Goal: Information Seeking & Learning: Learn about a topic

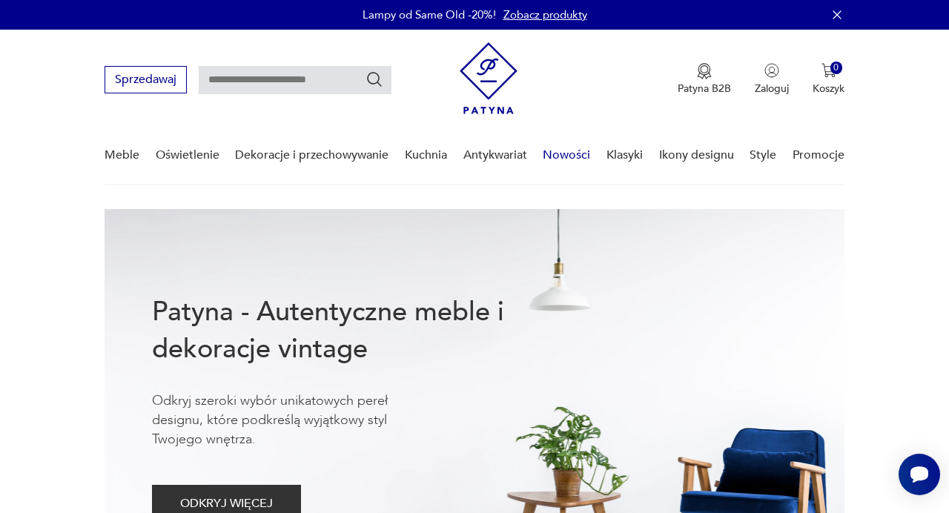
click at [574, 154] on link "Nowości" at bounding box center [566, 155] width 47 height 57
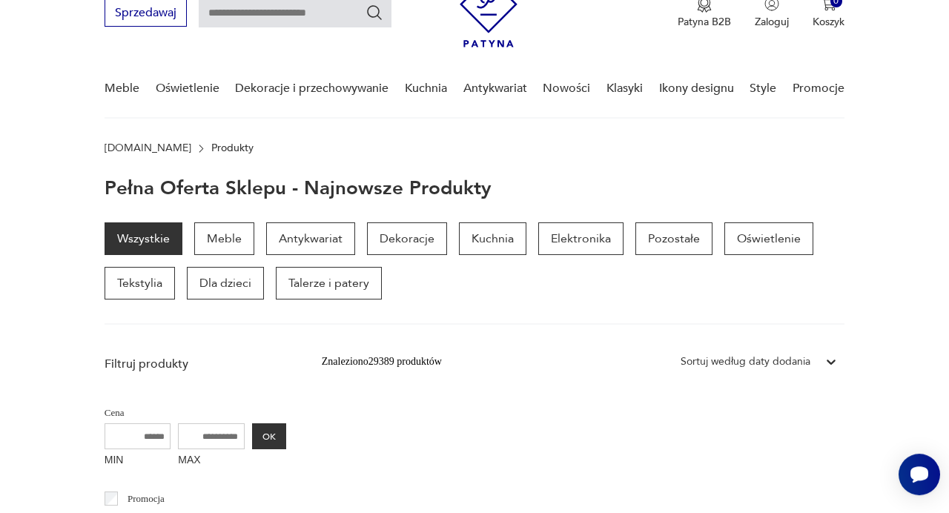
scroll to position [105, 0]
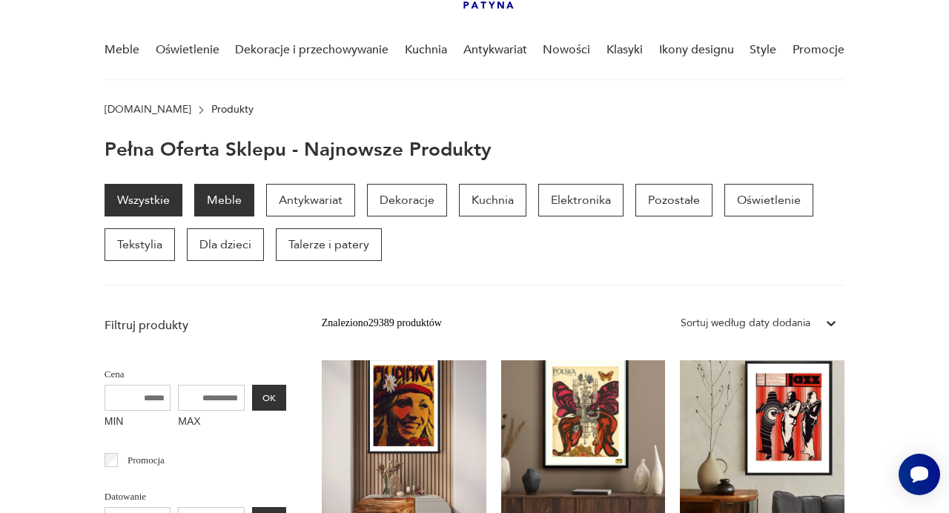
click at [226, 197] on p "Meble" at bounding box center [224, 200] width 60 height 33
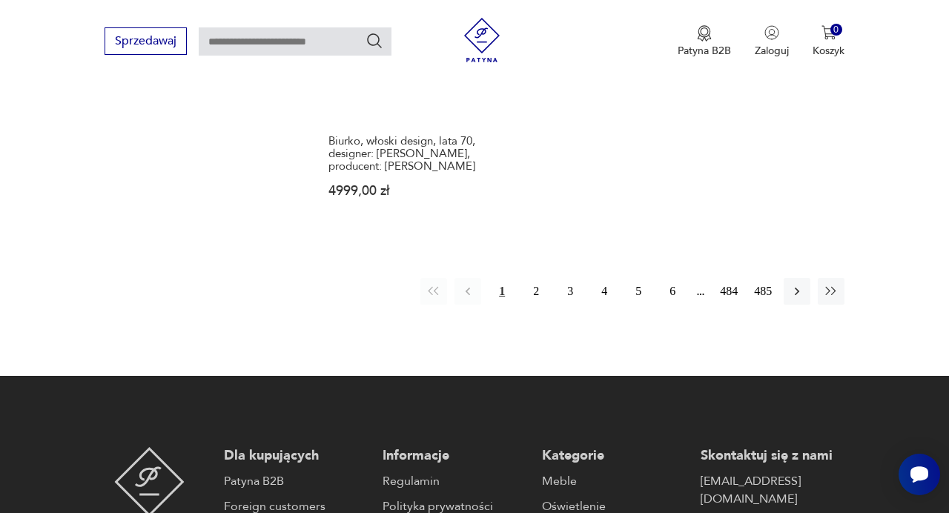
scroll to position [2292, 0]
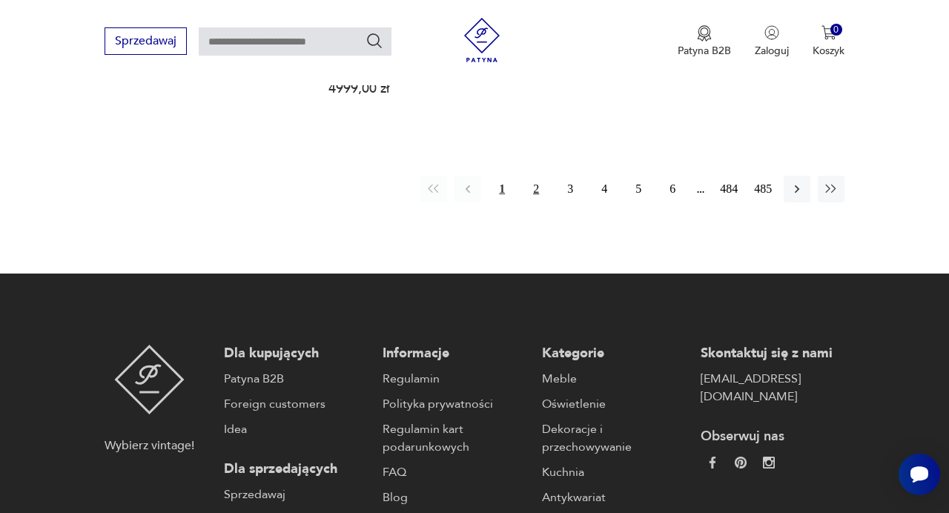
click at [538, 176] on button "2" at bounding box center [535, 189] width 27 height 27
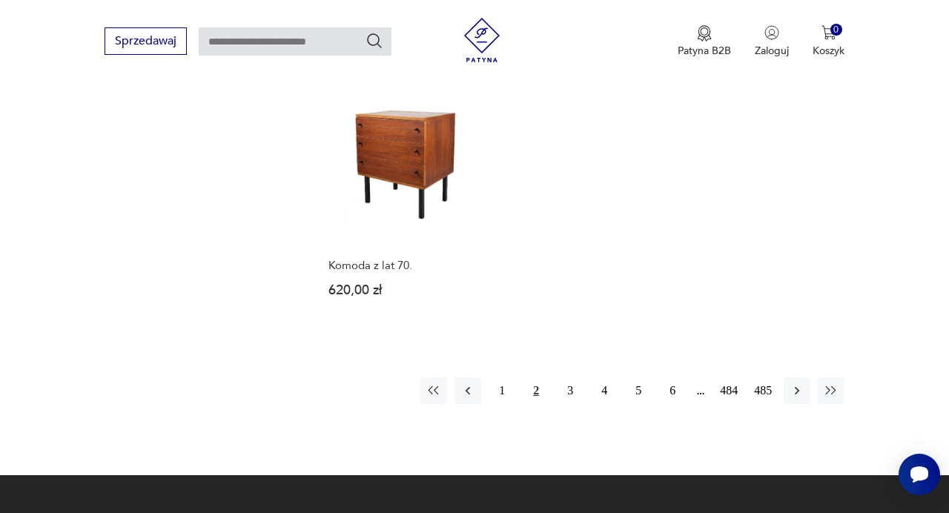
scroll to position [2094, 0]
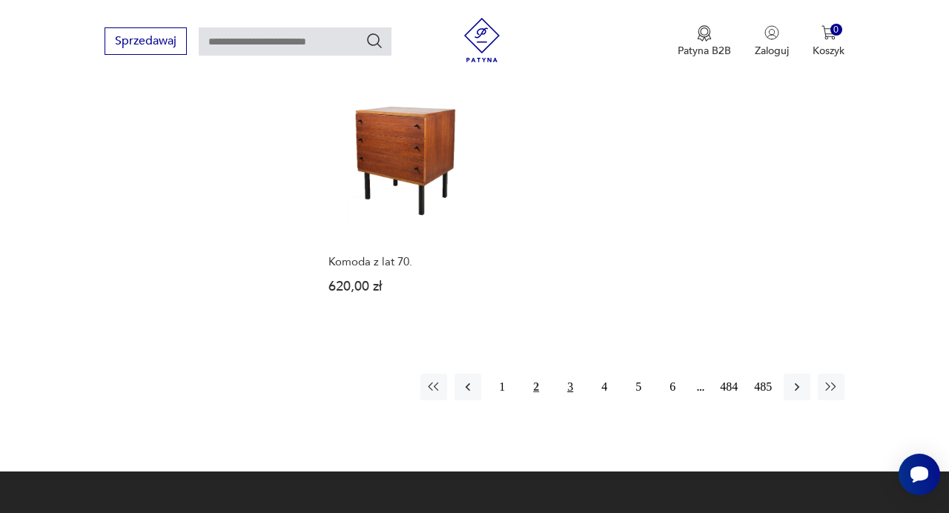
click at [565, 374] on button "3" at bounding box center [570, 387] width 27 height 27
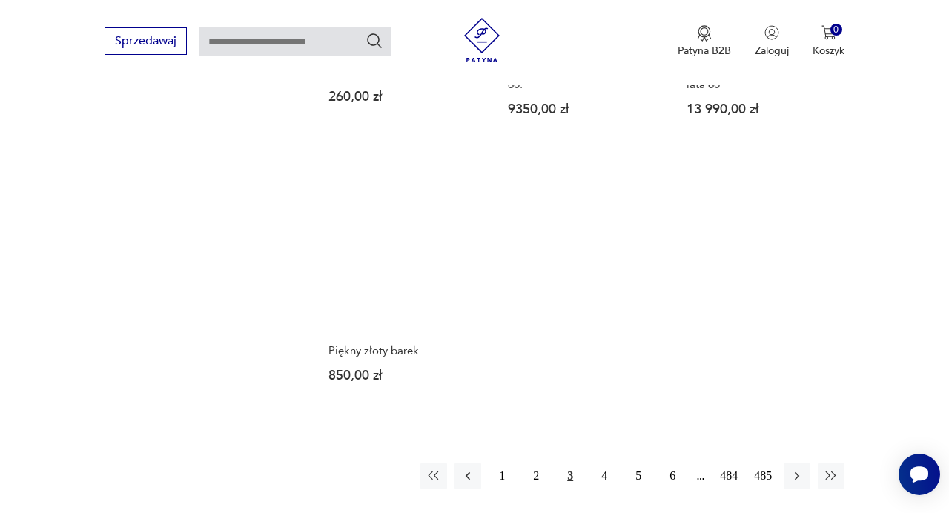
scroll to position [2081, 0]
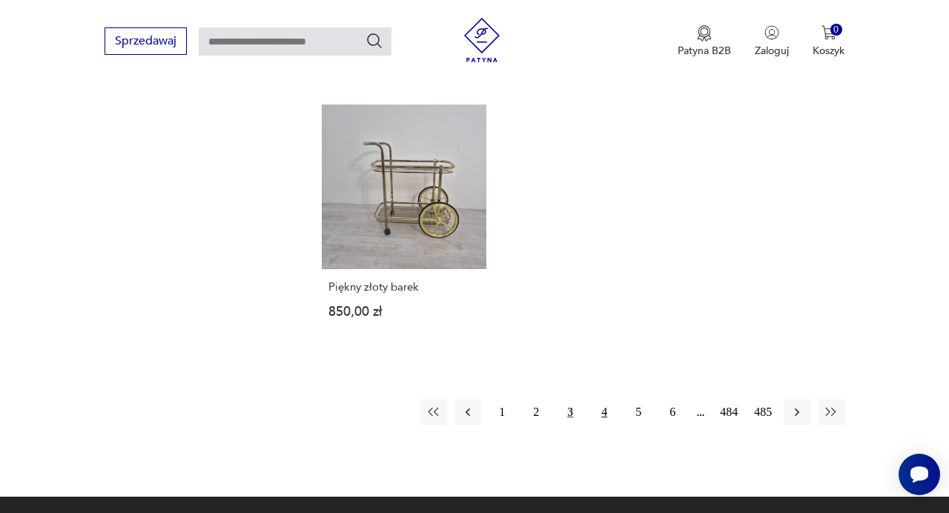
click at [605, 399] on button "4" at bounding box center [604, 412] width 27 height 27
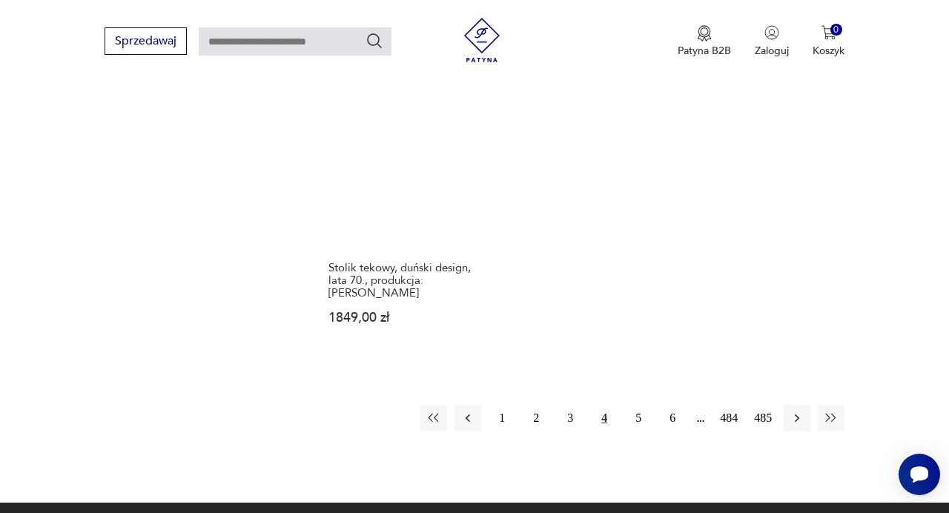
scroll to position [2188, 0]
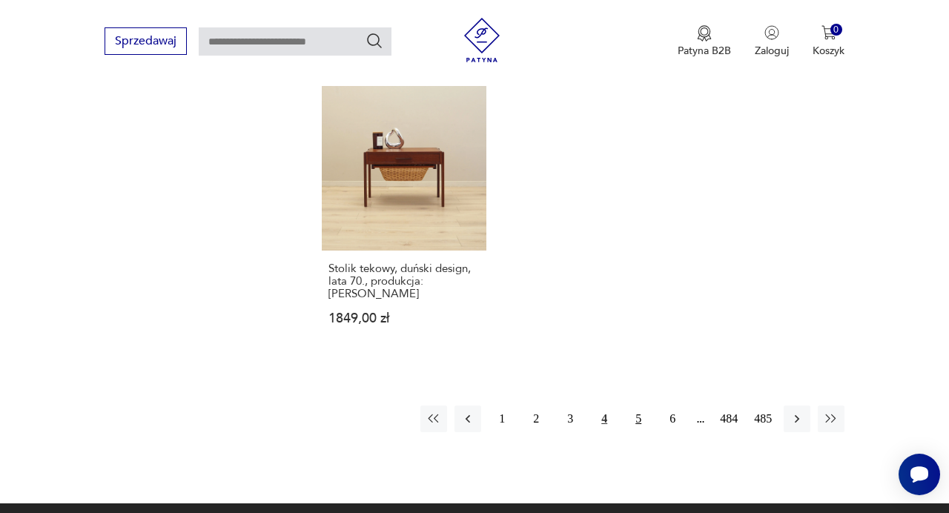
click at [642, 405] on button "5" at bounding box center [638, 418] width 27 height 27
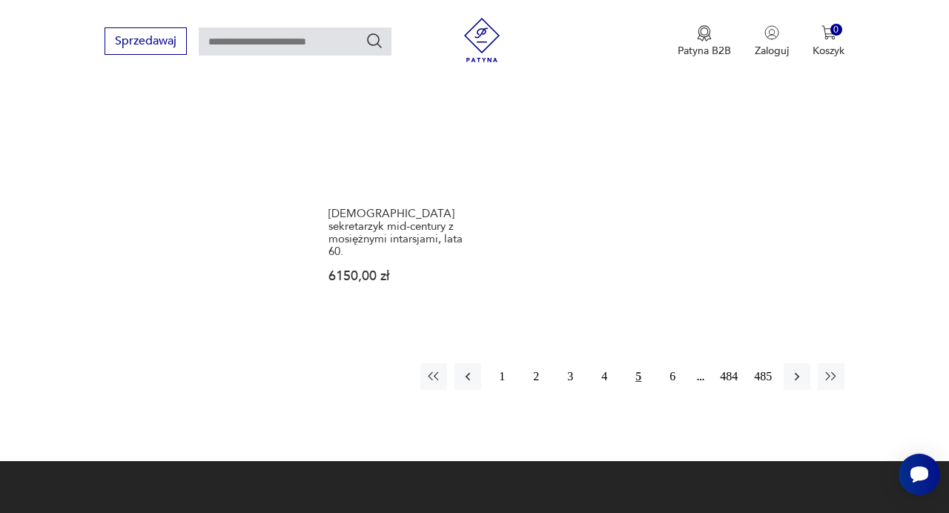
scroll to position [2215, 0]
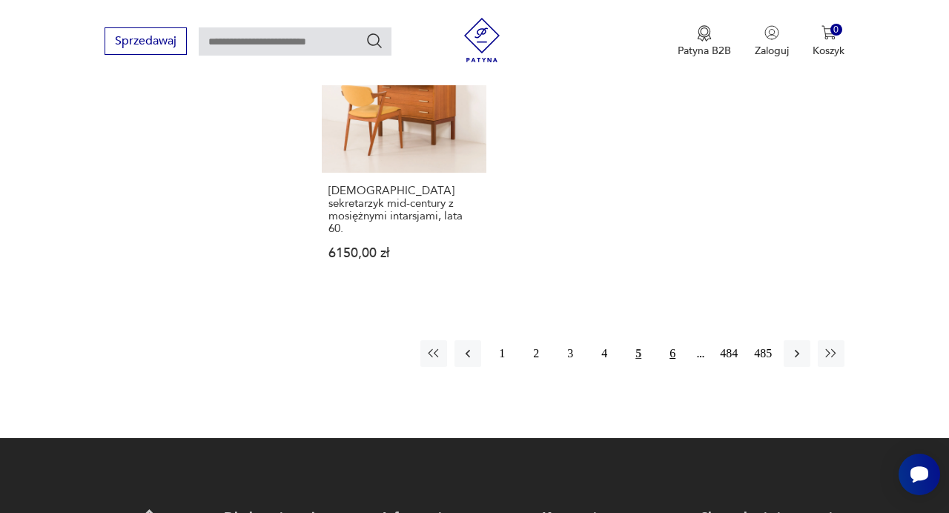
click at [669, 340] on button "6" at bounding box center [672, 353] width 27 height 27
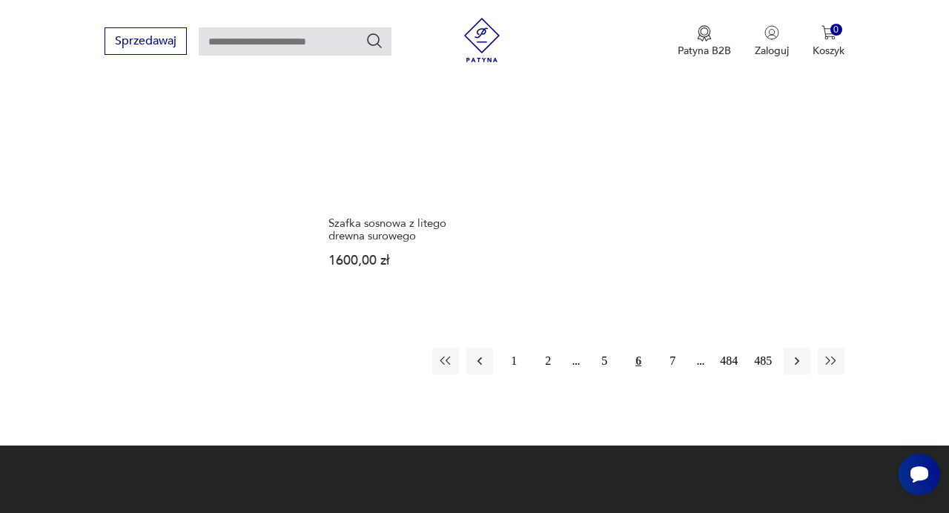
scroll to position [2094, 0]
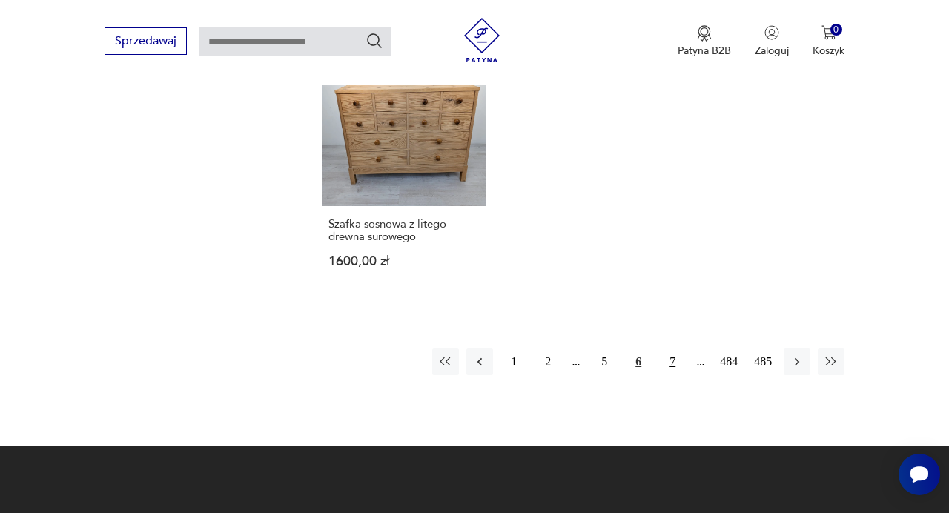
click at [674, 348] on button "7" at bounding box center [672, 361] width 27 height 27
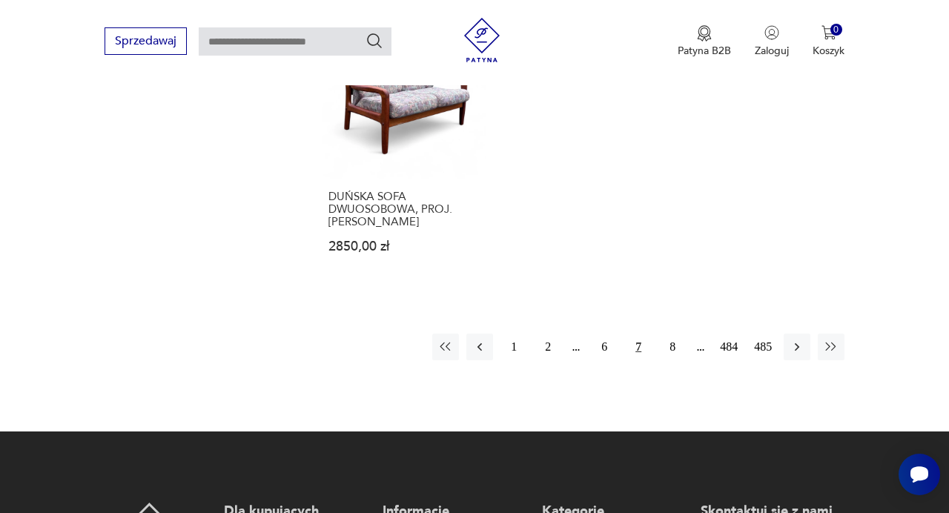
scroll to position [2116, 0]
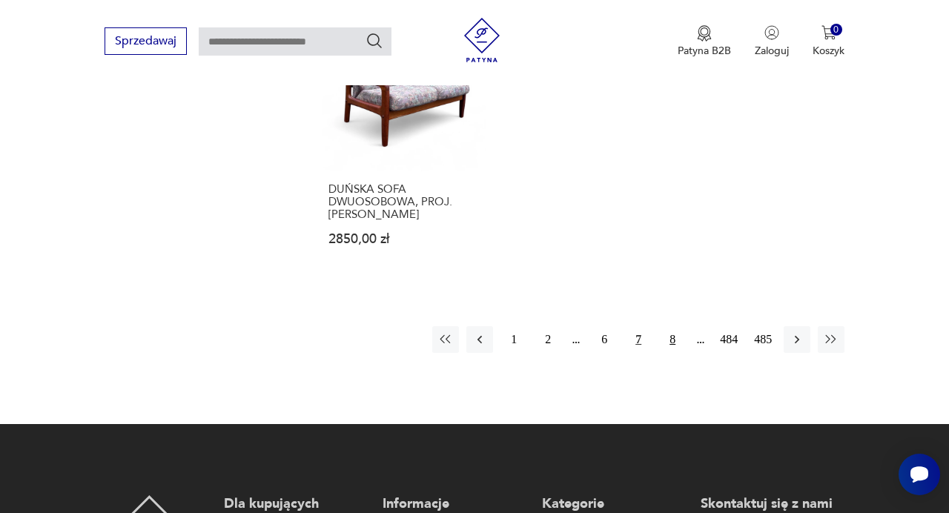
click at [671, 326] on button "8" at bounding box center [672, 339] width 27 height 27
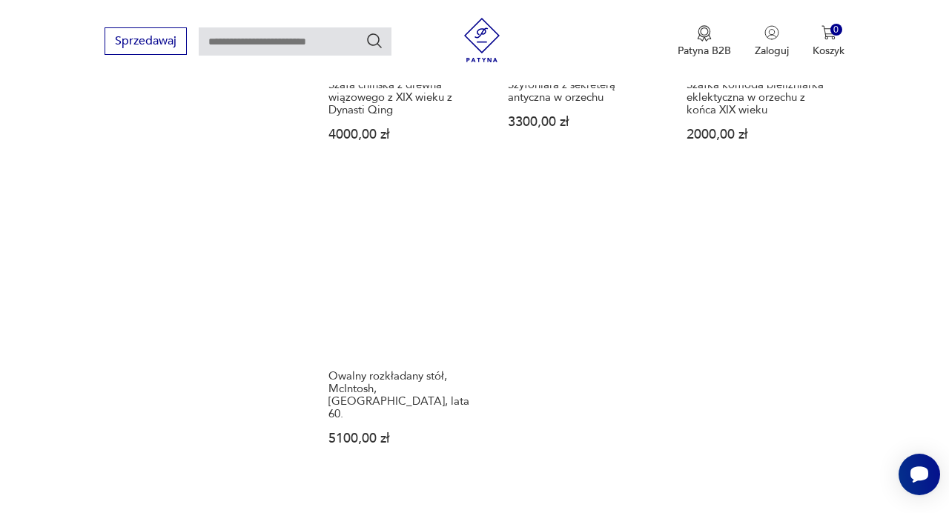
scroll to position [1968, 0]
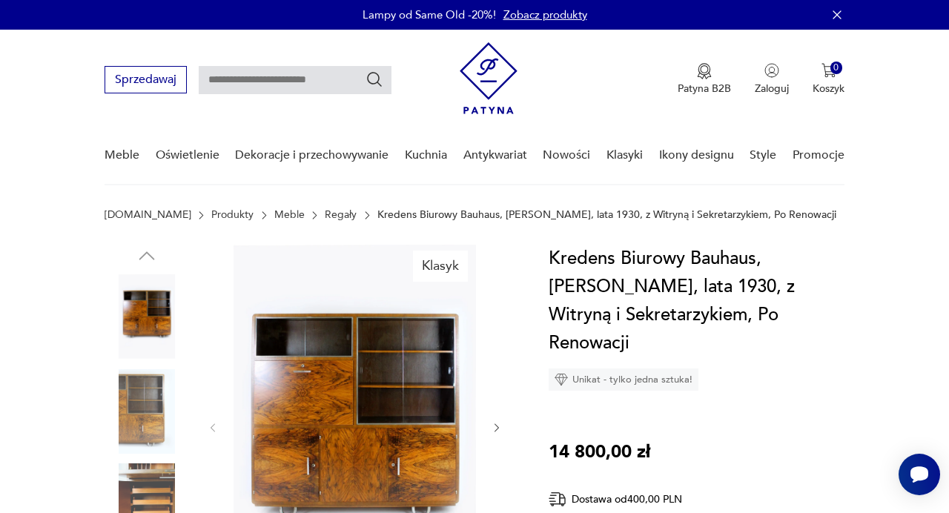
click at [354, 386] on img at bounding box center [354, 426] width 242 height 363
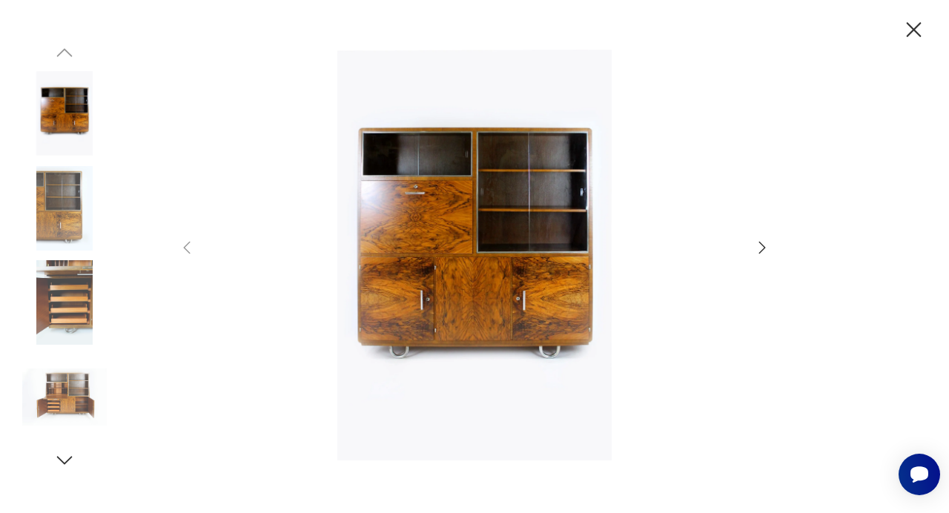
click at [764, 250] on icon "button" at bounding box center [762, 248] width 18 height 18
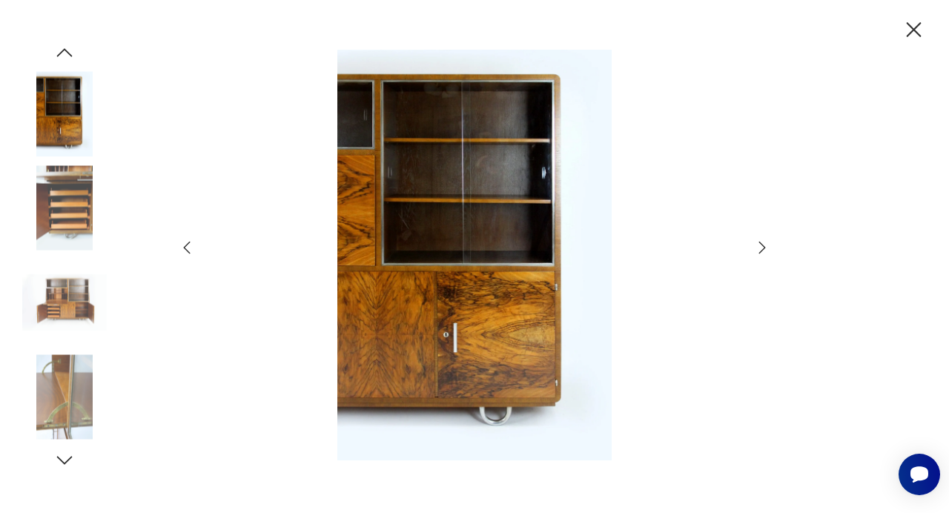
click at [764, 250] on icon "button" at bounding box center [762, 248] width 18 height 18
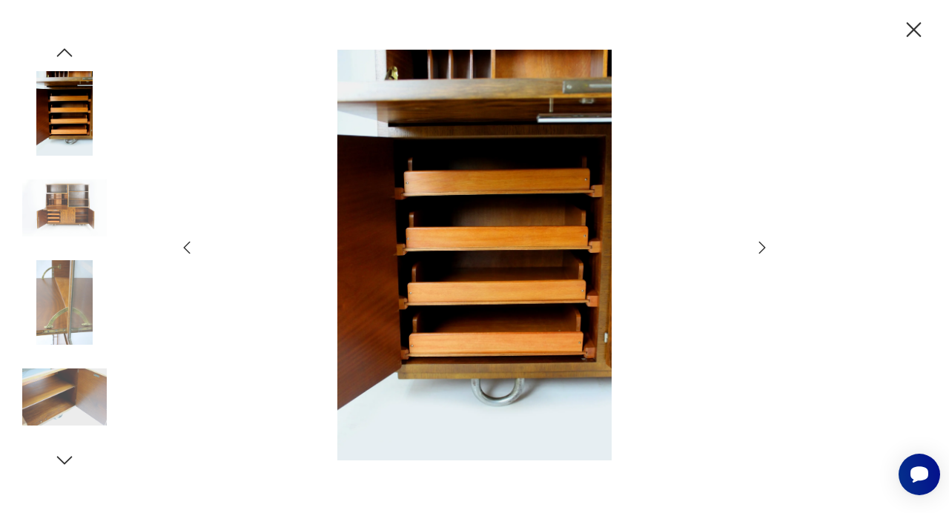
click at [764, 250] on icon "button" at bounding box center [762, 248] width 18 height 18
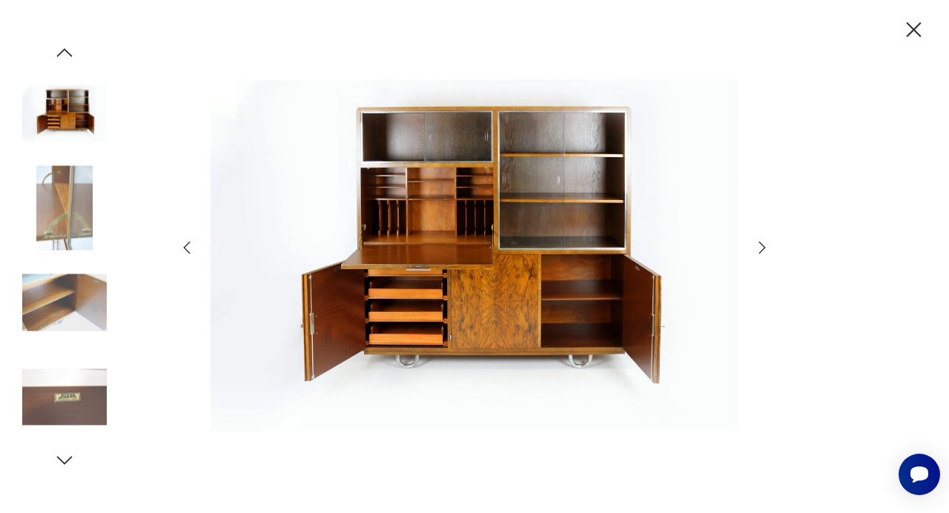
click at [764, 250] on icon "button" at bounding box center [762, 248] width 18 height 18
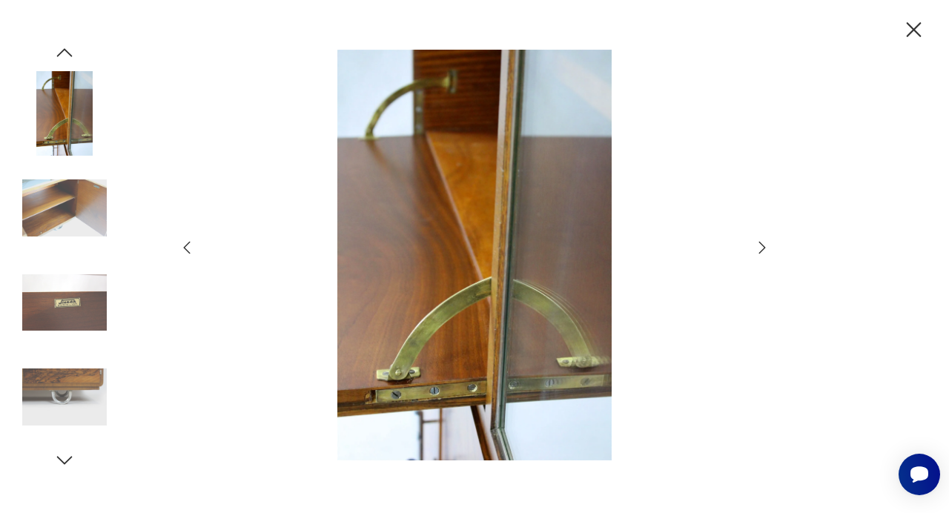
click at [911, 27] on icon "button" at bounding box center [913, 29] width 15 height 15
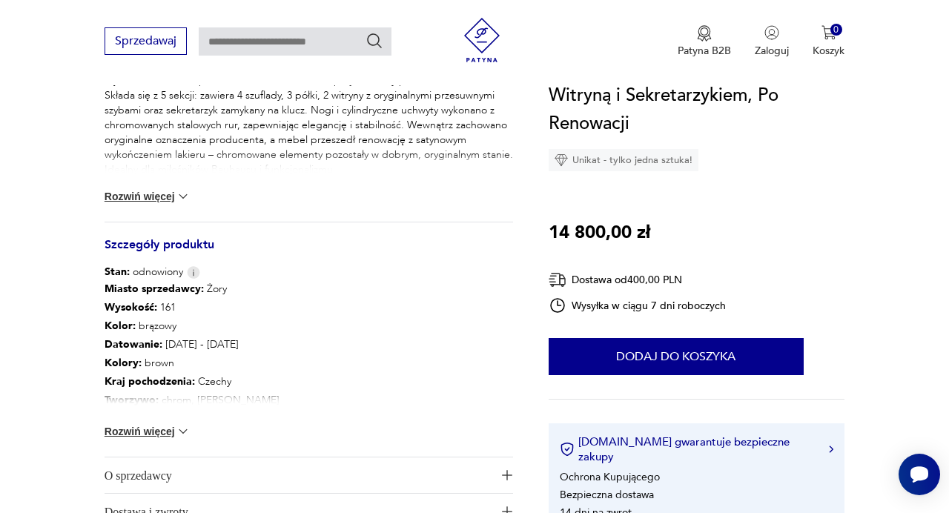
scroll to position [671, 0]
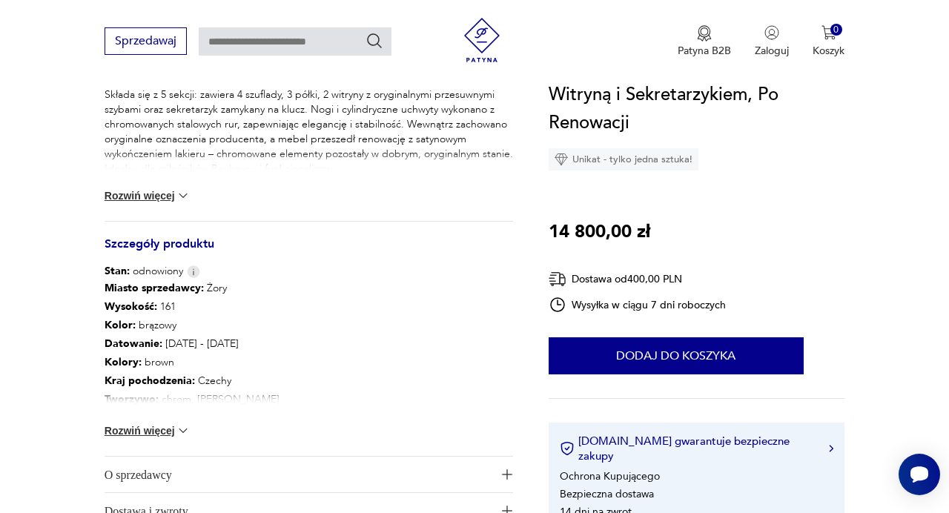
click at [178, 431] on img at bounding box center [183, 430] width 15 height 15
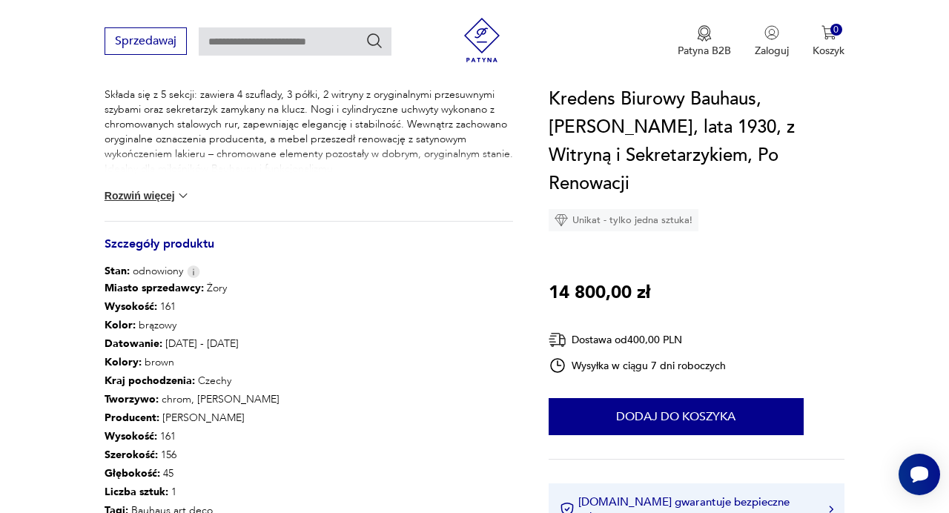
scroll to position [677, 0]
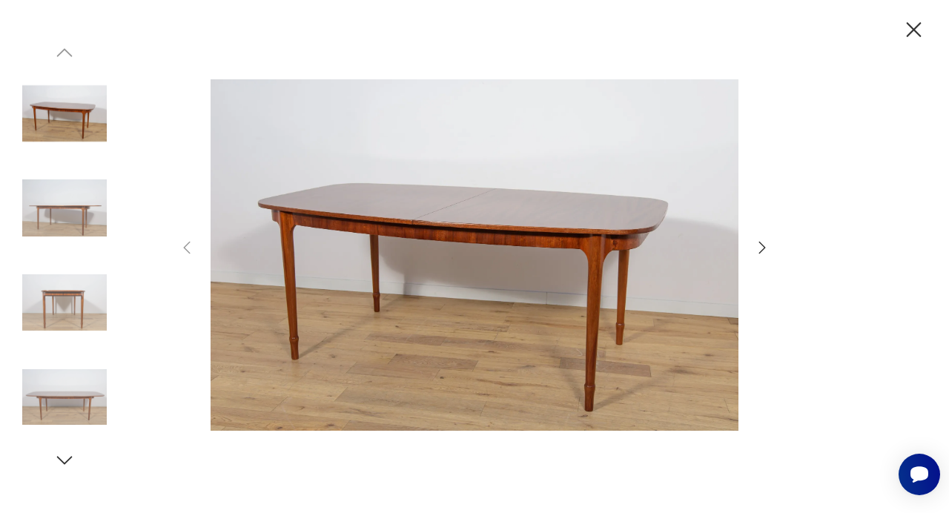
click at [761, 256] on div at bounding box center [474, 257] width 593 height 414
click at [760, 237] on div at bounding box center [474, 257] width 593 height 414
click at [761, 246] on icon "button" at bounding box center [762, 248] width 18 height 18
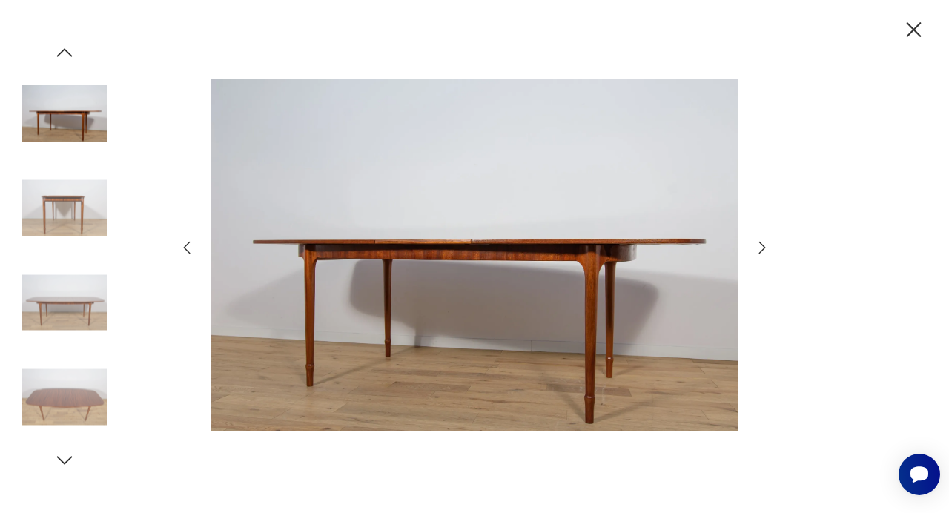
click at [761, 246] on icon "button" at bounding box center [762, 248] width 18 height 18
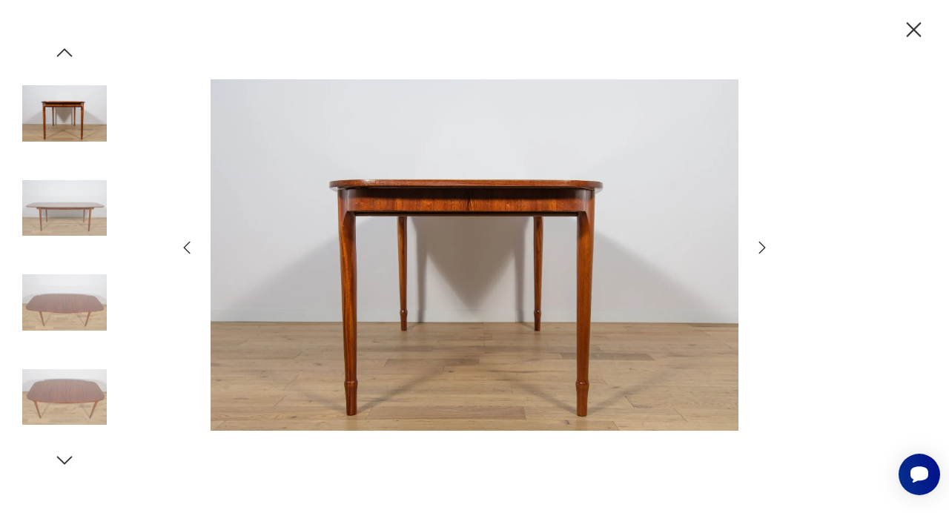
click at [761, 246] on icon "button" at bounding box center [762, 248] width 18 height 18
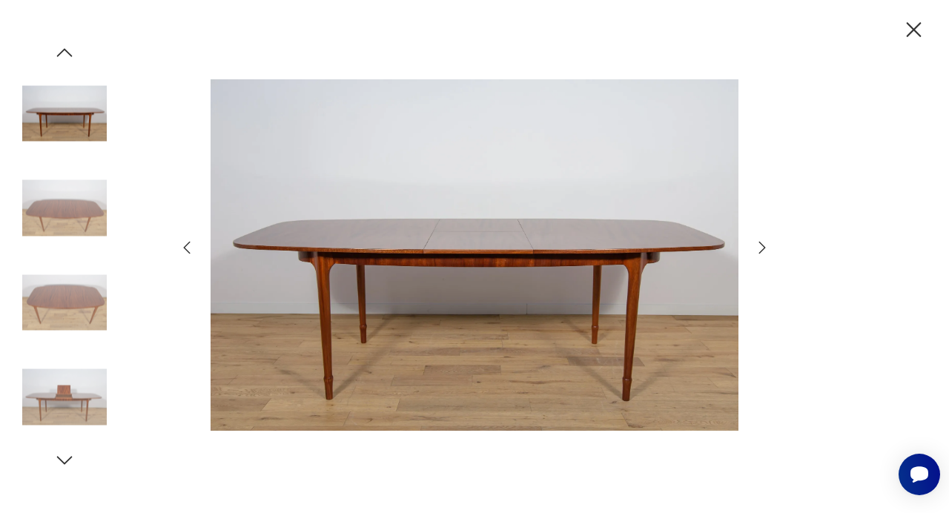
click at [761, 246] on icon "button" at bounding box center [762, 248] width 18 height 18
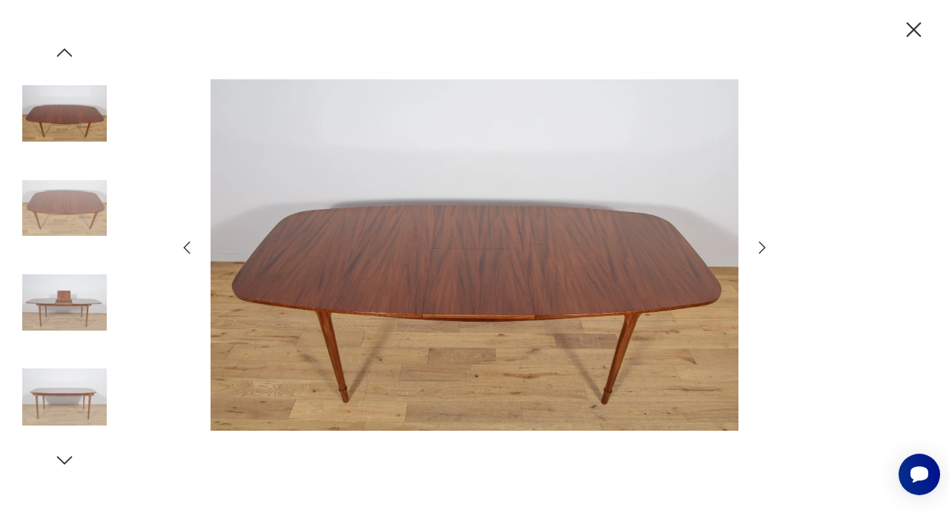
click at [761, 246] on icon "button" at bounding box center [762, 248] width 18 height 18
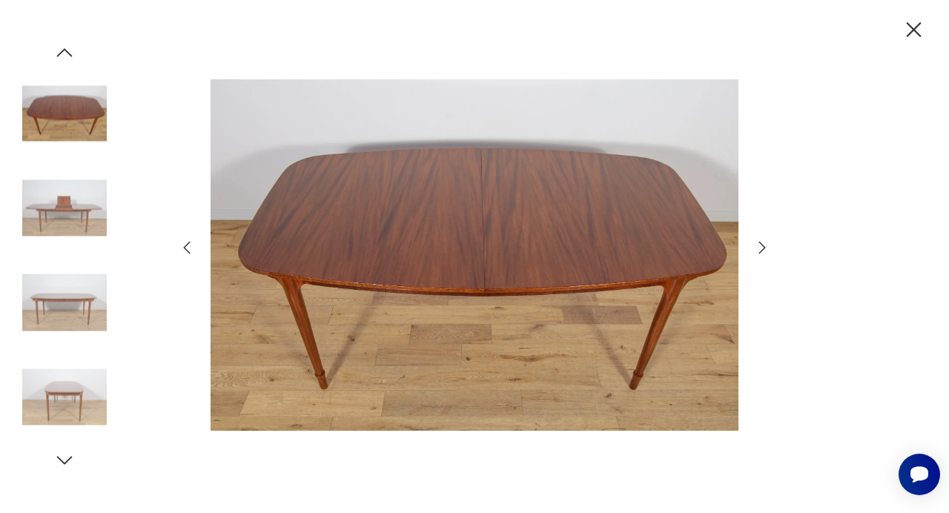
click at [761, 246] on icon "button" at bounding box center [762, 248] width 18 height 18
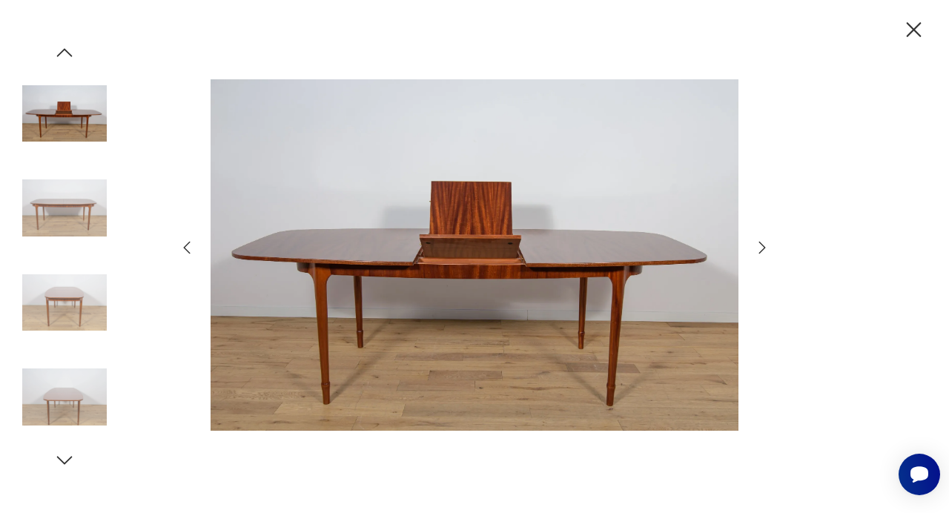
click at [761, 246] on icon "button" at bounding box center [762, 248] width 18 height 18
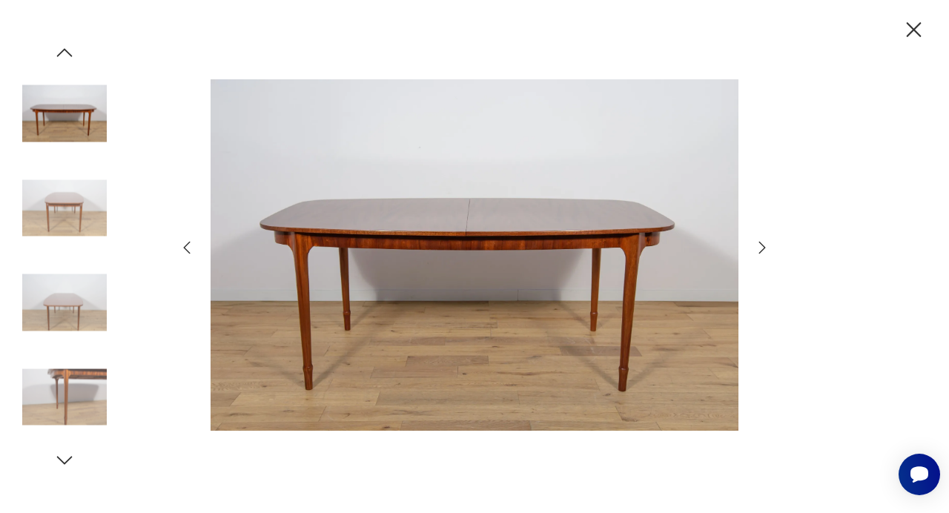
click at [761, 246] on icon "button" at bounding box center [762, 248] width 18 height 18
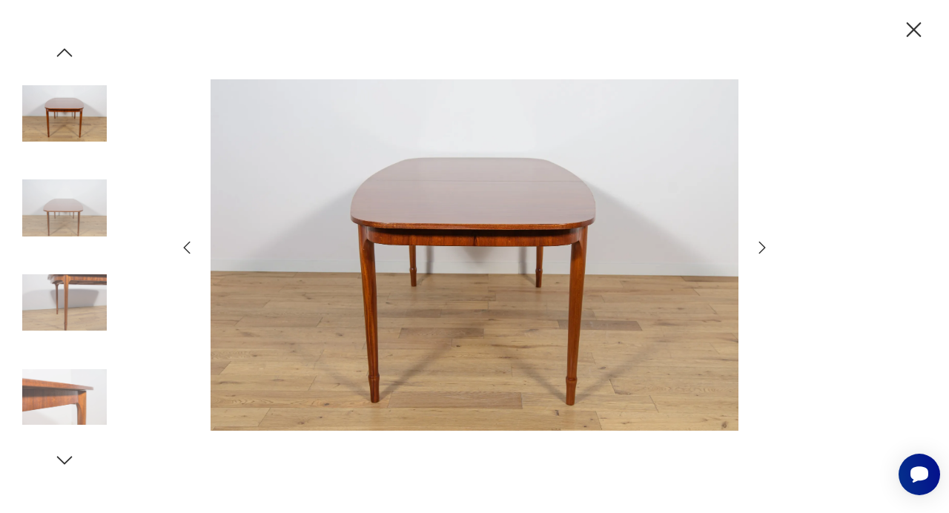
click at [761, 246] on icon "button" at bounding box center [762, 248] width 18 height 18
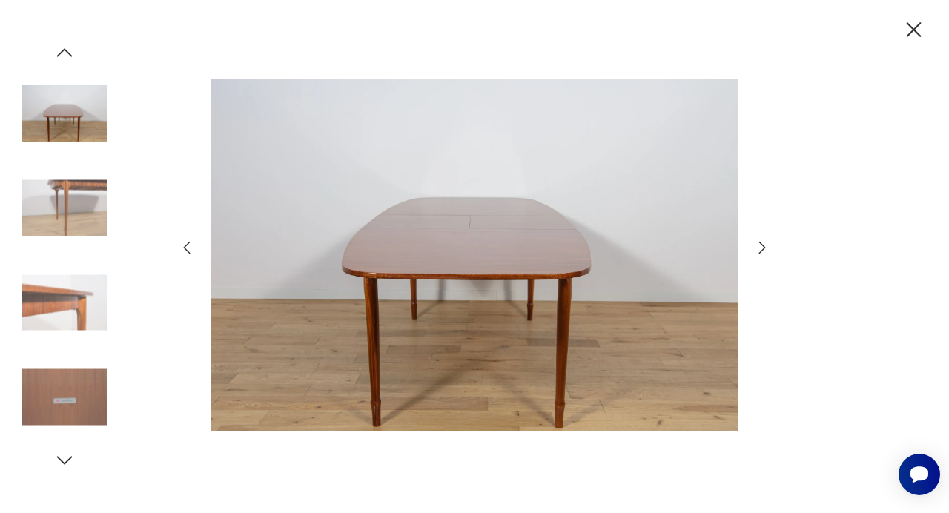
click at [761, 246] on icon "button" at bounding box center [762, 248] width 18 height 18
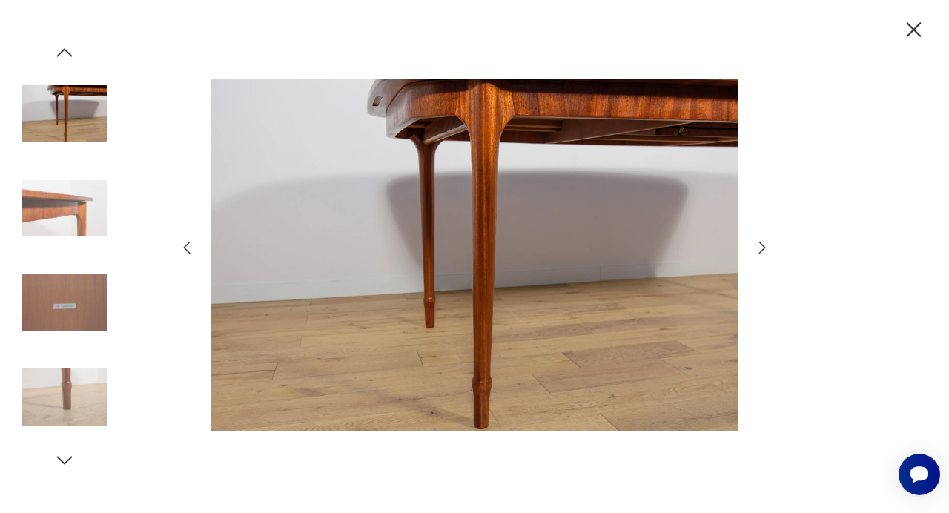
click at [761, 246] on icon "button" at bounding box center [762, 248] width 18 height 18
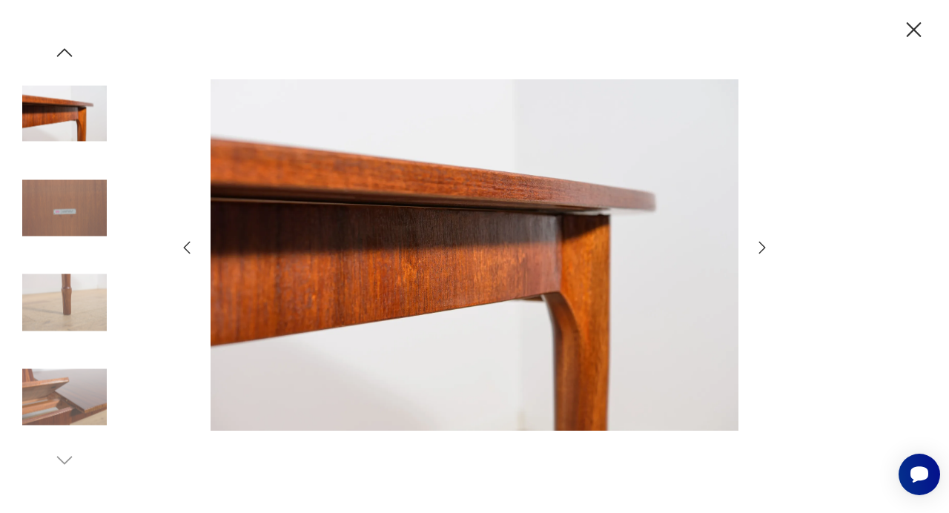
click at [918, 33] on icon "button" at bounding box center [913, 30] width 26 height 26
